Goal: Check status

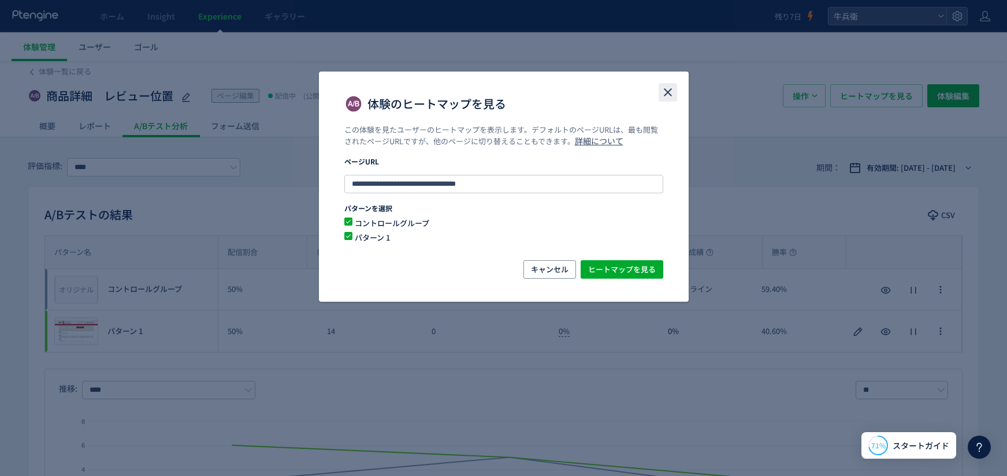
click at [669, 92] on icon "close" at bounding box center [668, 92] width 14 height 14
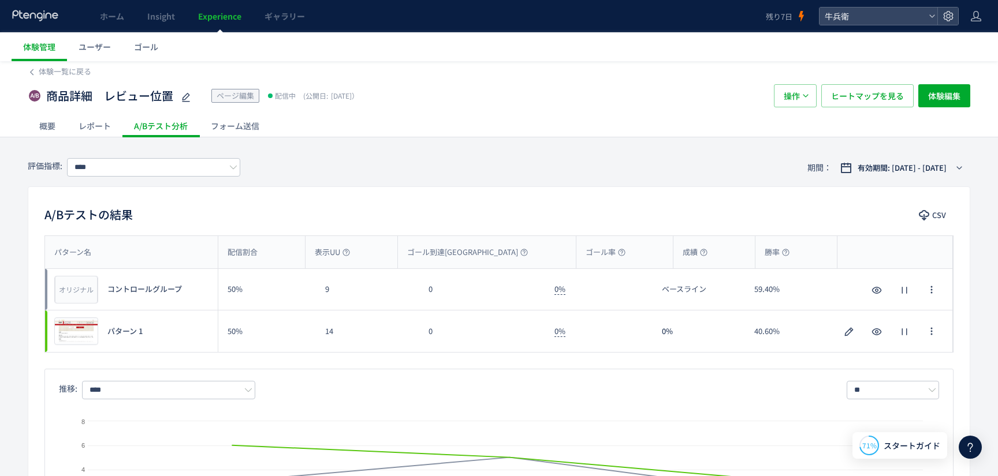
click at [50, 26] on div at bounding box center [36, 16] width 48 height 32
click at [48, 21] on icon at bounding box center [36, 16] width 48 height 12
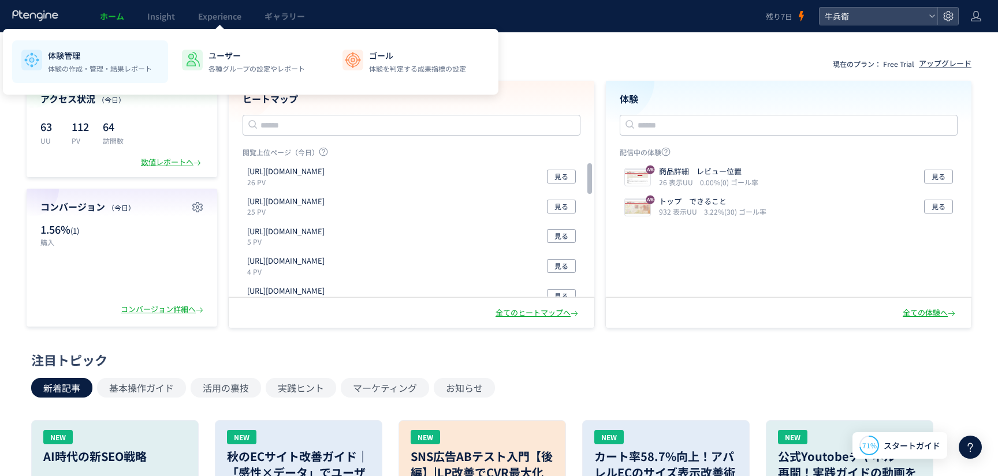
click at [122, 50] on p "体験管理" at bounding box center [100, 56] width 104 height 12
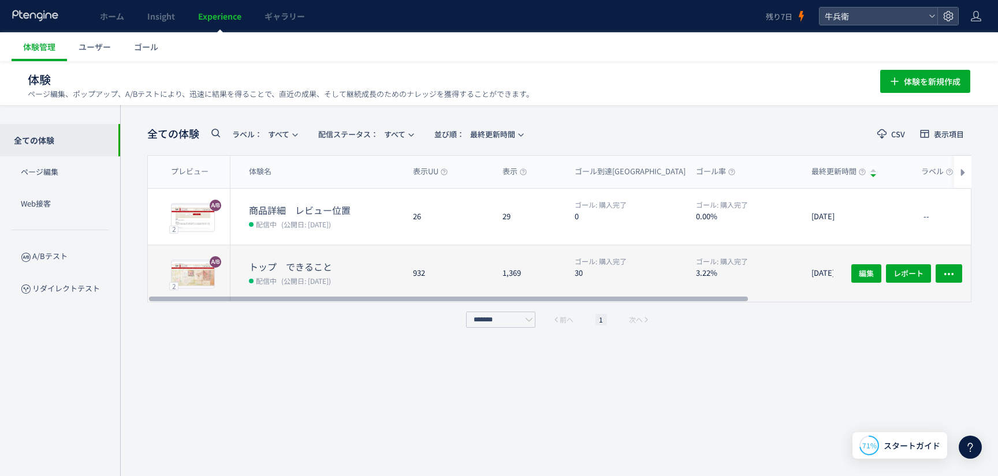
click at [501, 261] on div "1,369" at bounding box center [529, 273] width 72 height 57
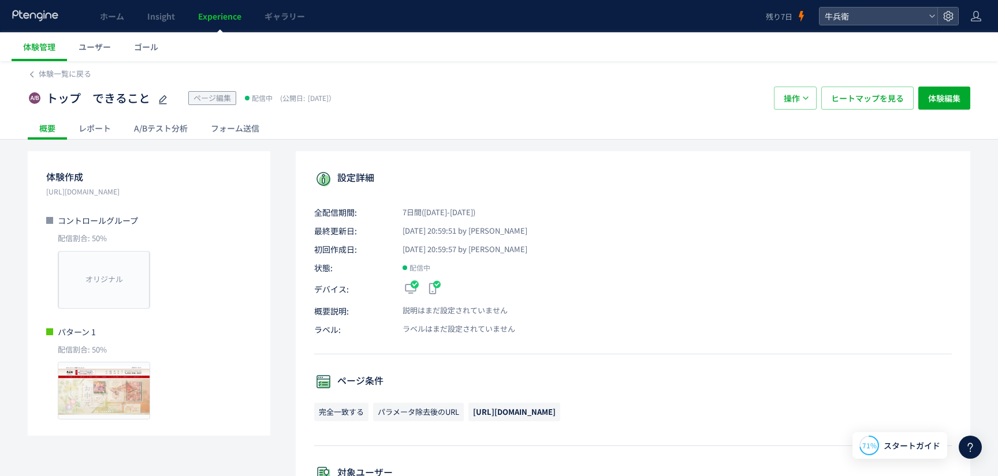
click at [138, 131] on div "A/Bテスト分析" at bounding box center [160, 128] width 77 height 23
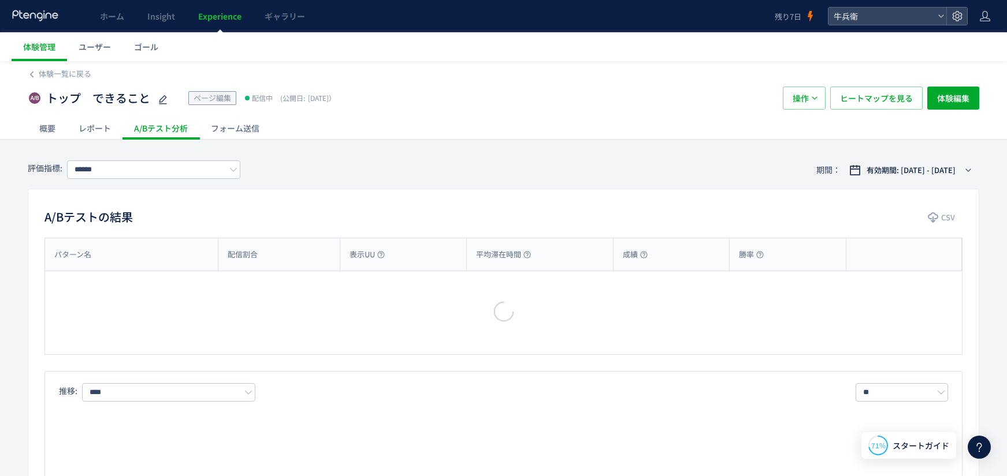
type input "****"
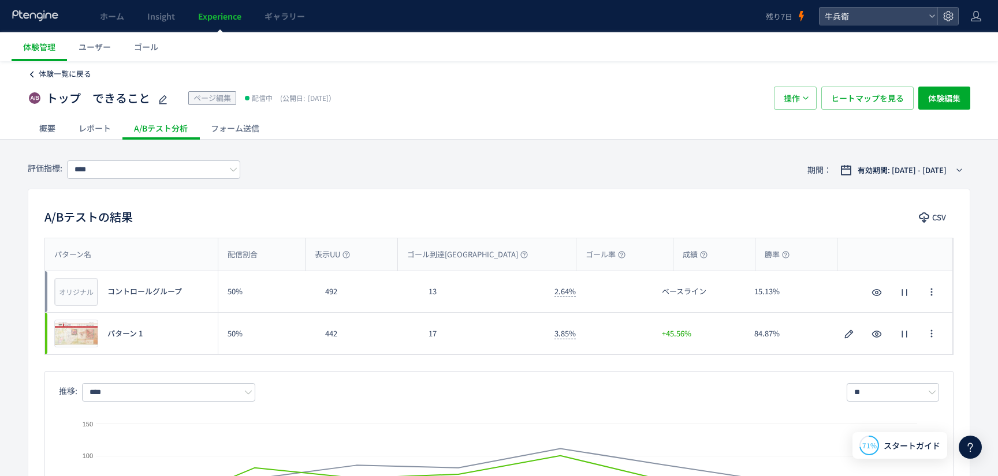
click at [68, 75] on span "体験一覧に戻る" at bounding box center [65, 73] width 53 height 11
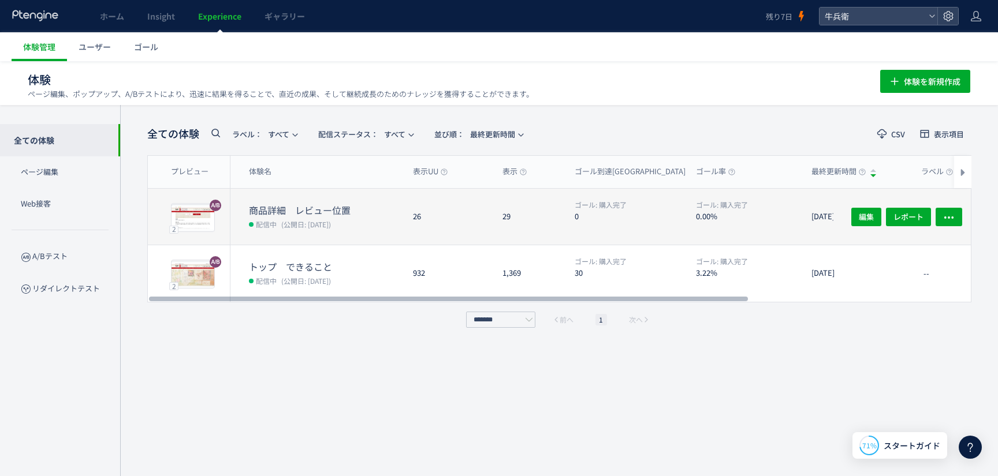
click at [387, 224] on dd "配信中 (公開日: [DATE])" at bounding box center [326, 224] width 155 height 15
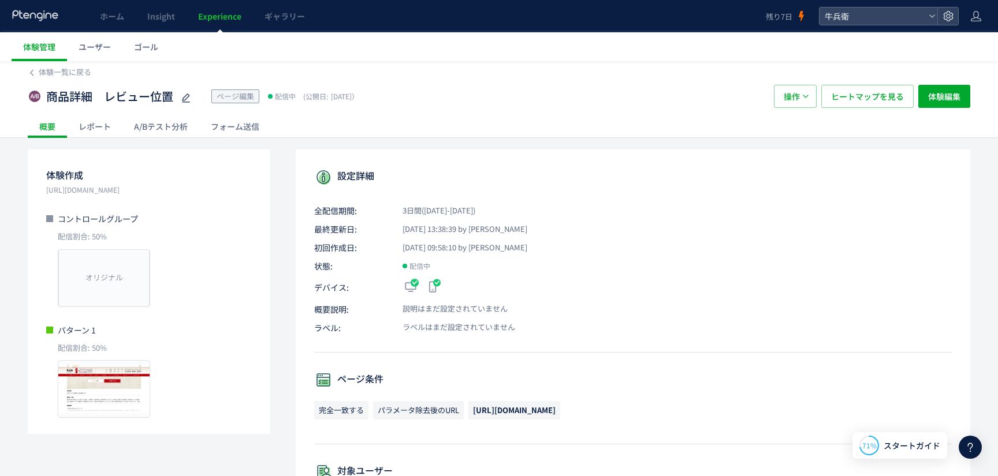
scroll to position [2, 0]
click at [170, 132] on div "A/Bテスト分析" at bounding box center [160, 125] width 77 height 23
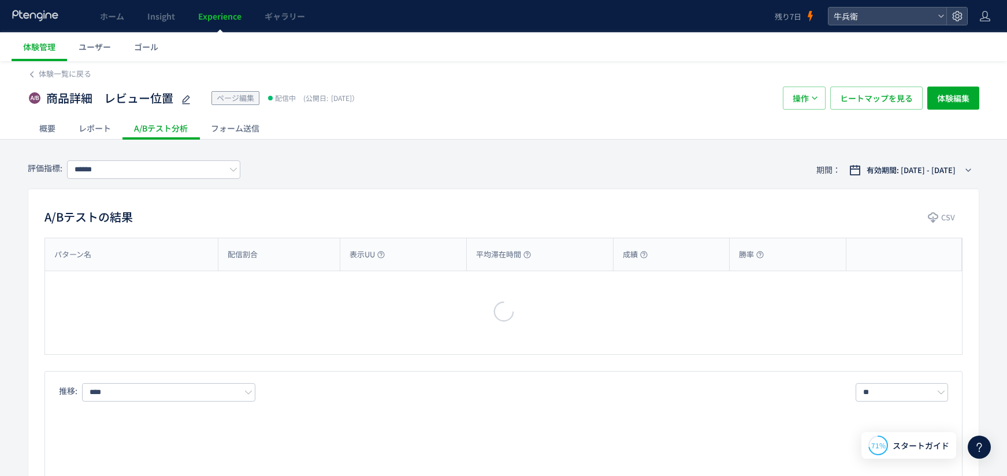
type input "****"
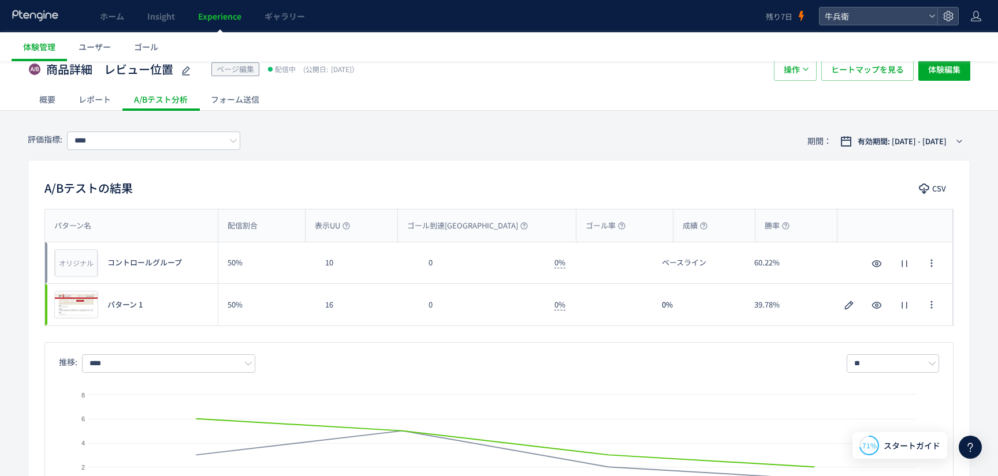
scroll to position [122, 0]
